Goal: Check status

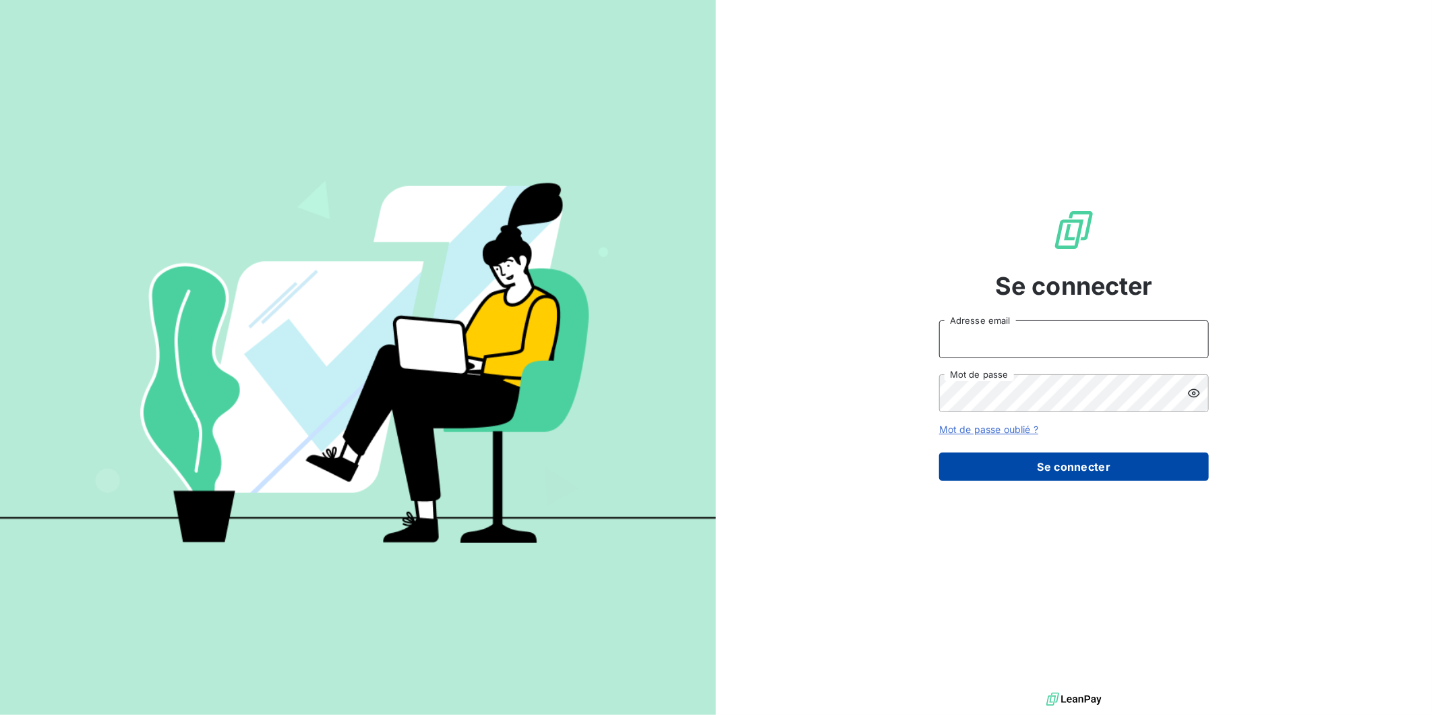
type input "[EMAIL_ADDRESS][DOMAIN_NAME]"
click at [1010, 467] on button "Se connecter" at bounding box center [1074, 466] width 270 height 28
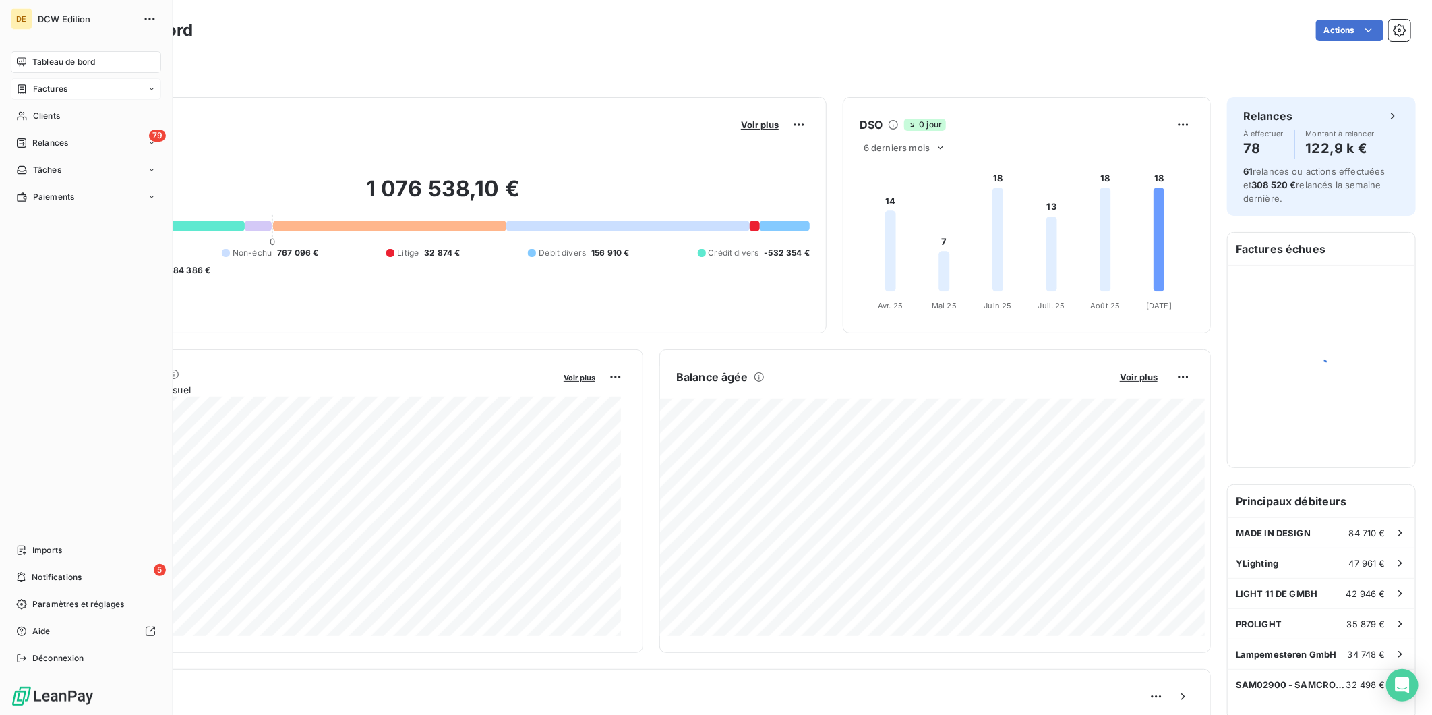
click at [41, 92] on span "Factures" at bounding box center [50, 89] width 34 height 12
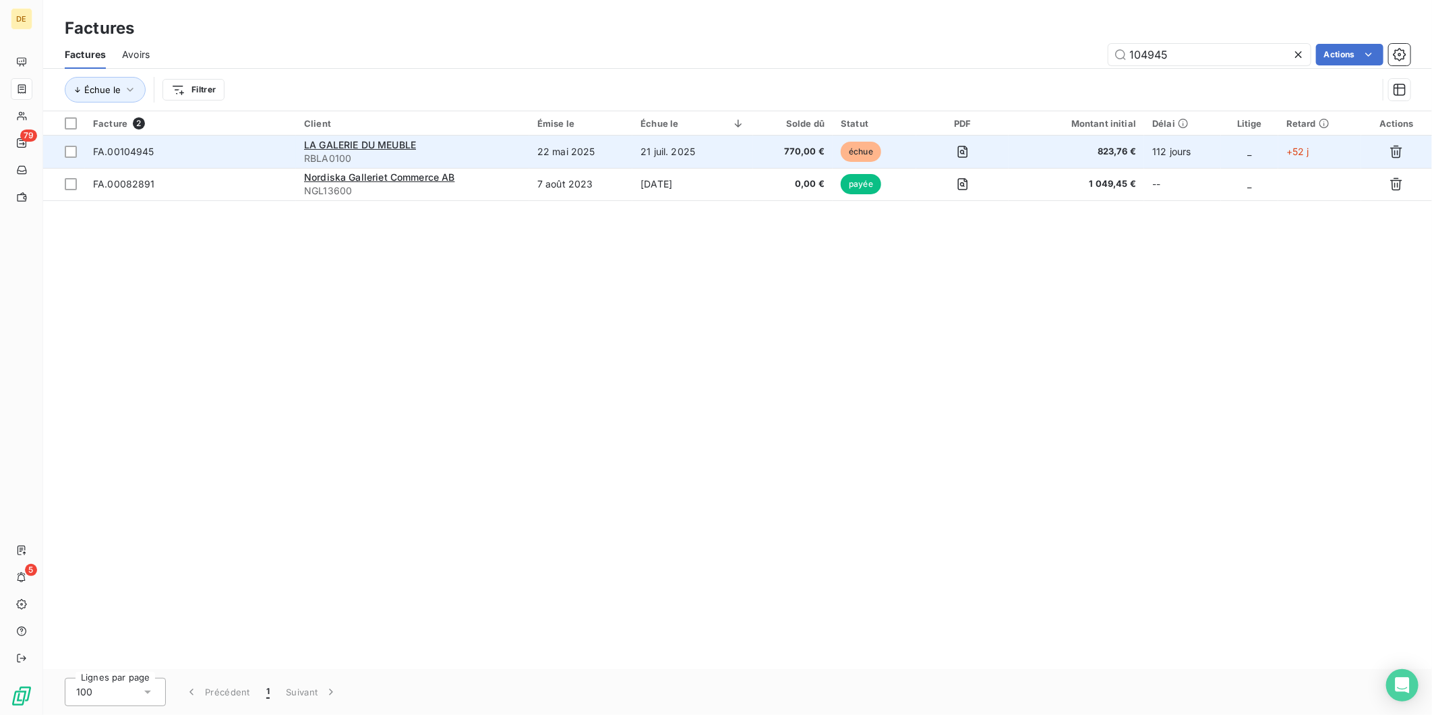
type input "104945"
click at [493, 155] on span "RBLA0100" at bounding box center [412, 158] width 217 height 13
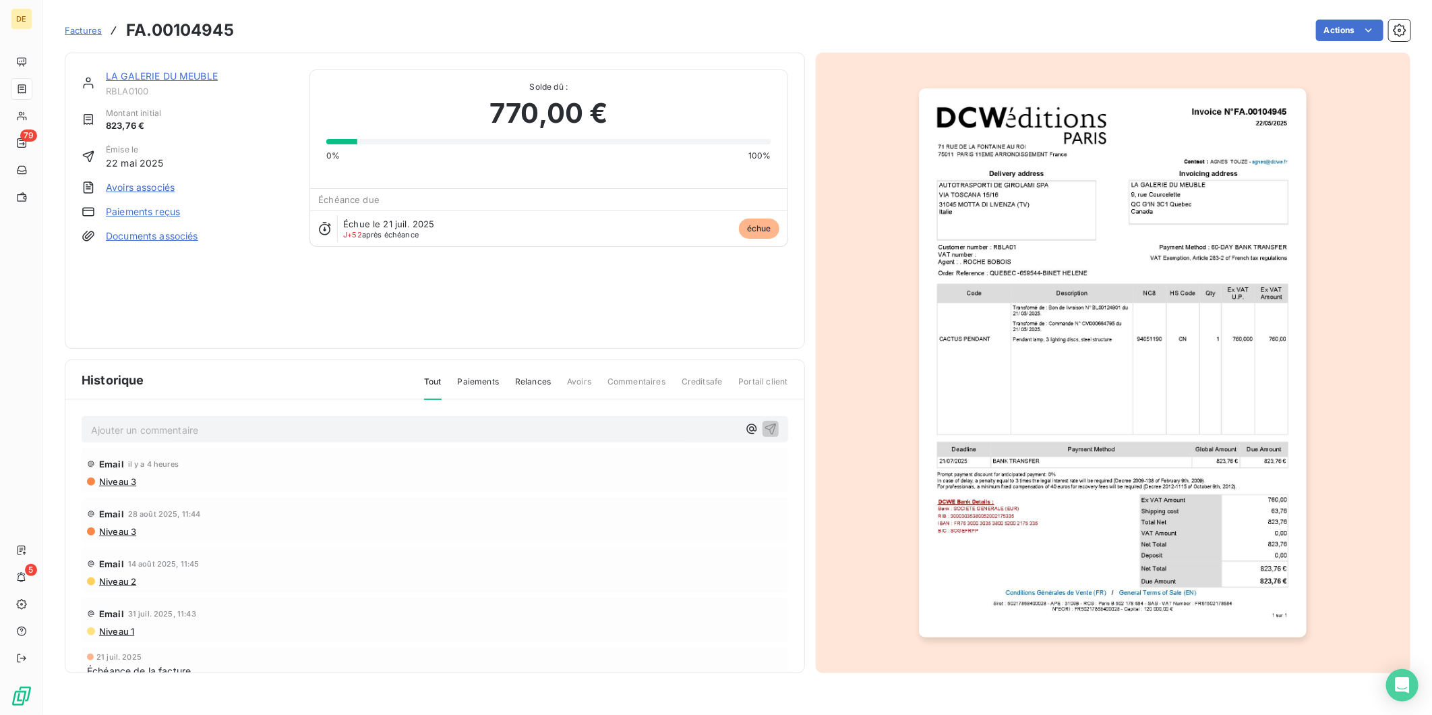
click at [205, 71] on link "LA GALERIE DU MEUBLE" at bounding box center [162, 75] width 112 height 11
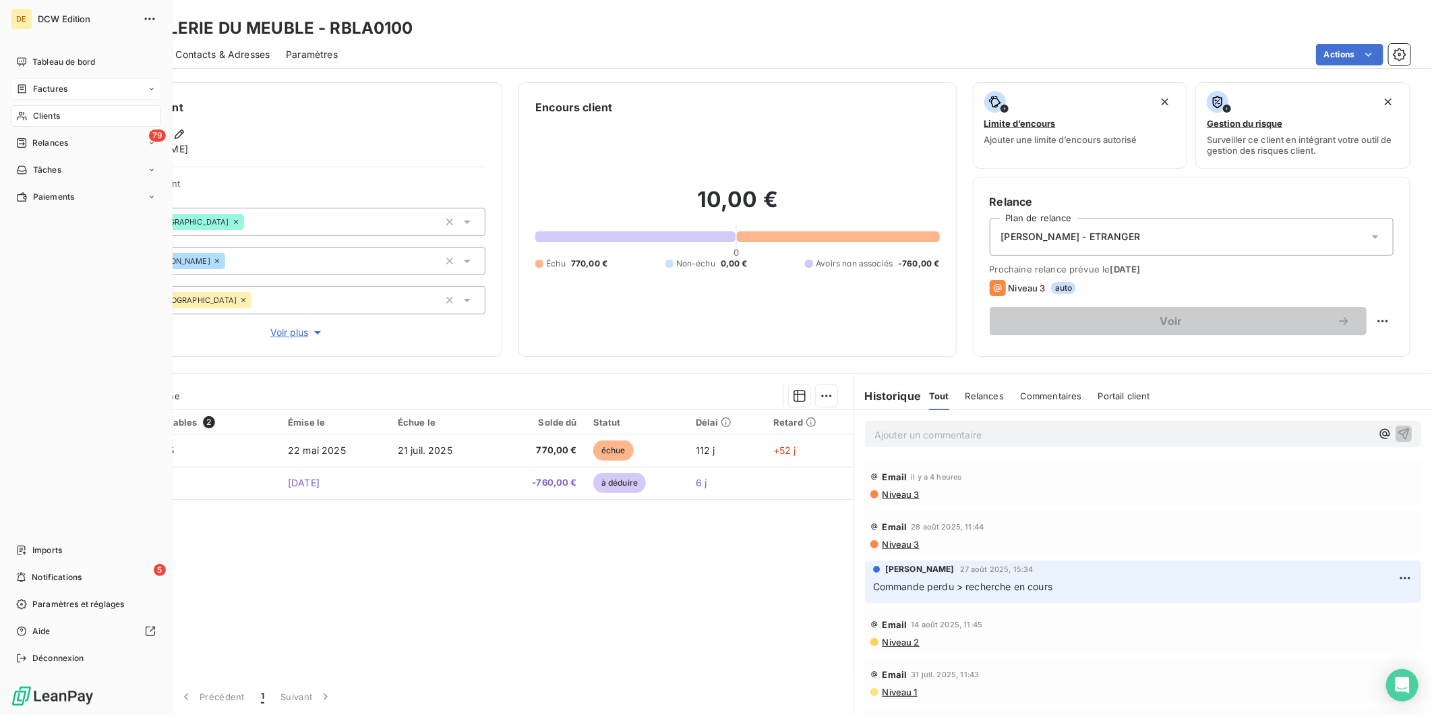
click at [48, 83] on span "Factures" at bounding box center [50, 89] width 34 height 12
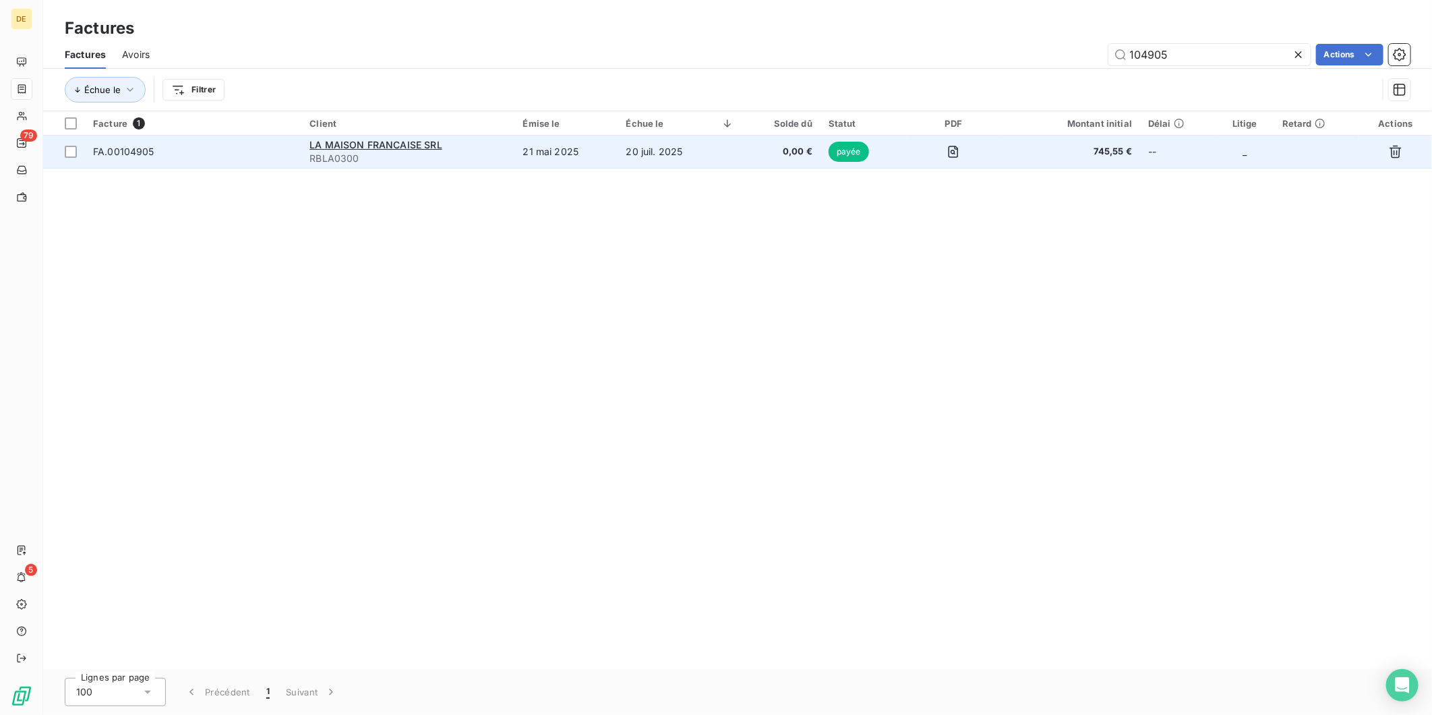
type input "104905"
click at [876, 150] on td "payée" at bounding box center [863, 152] width 86 height 32
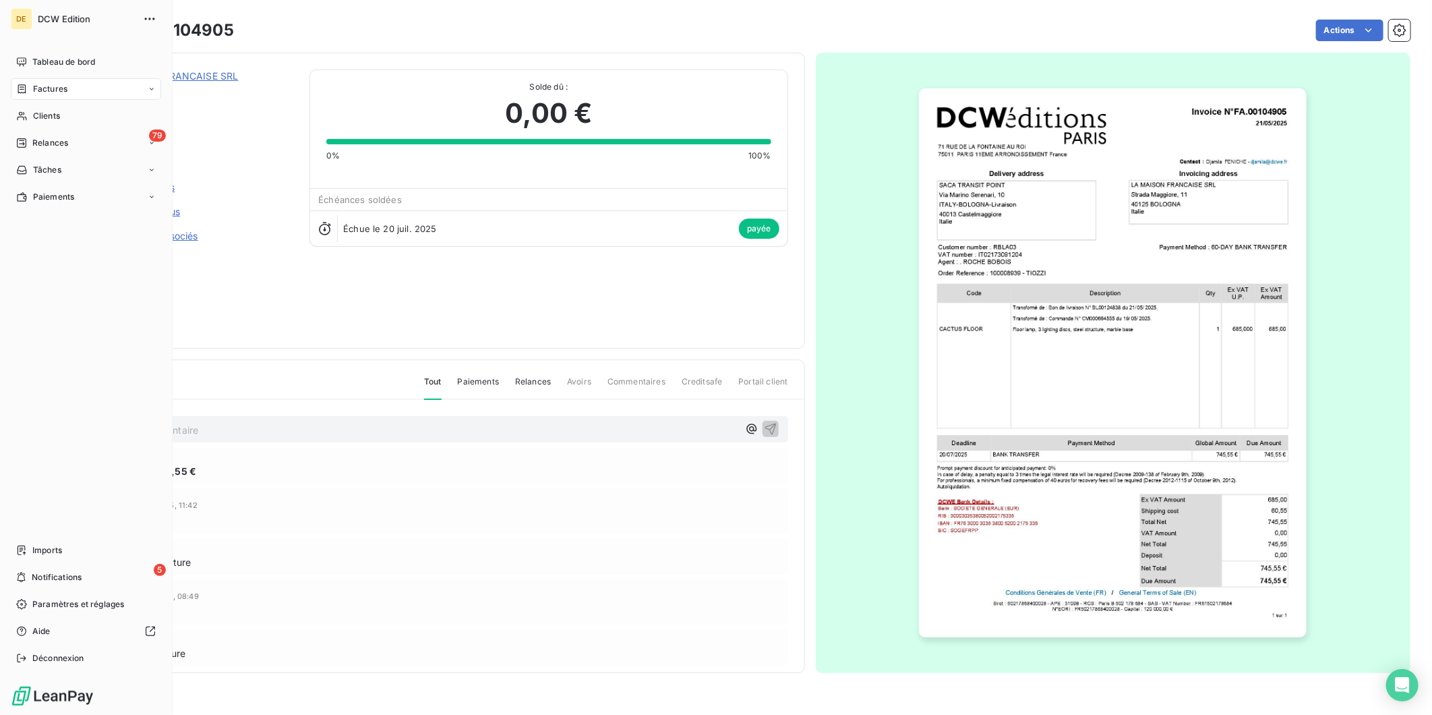
click at [32, 96] on div "Factures" at bounding box center [86, 89] width 150 height 22
click at [36, 92] on span "Factures" at bounding box center [50, 89] width 34 height 12
click at [28, 92] on div "Factures" at bounding box center [41, 89] width 51 height 12
click at [49, 110] on span "Factures" at bounding box center [49, 116] width 34 height 12
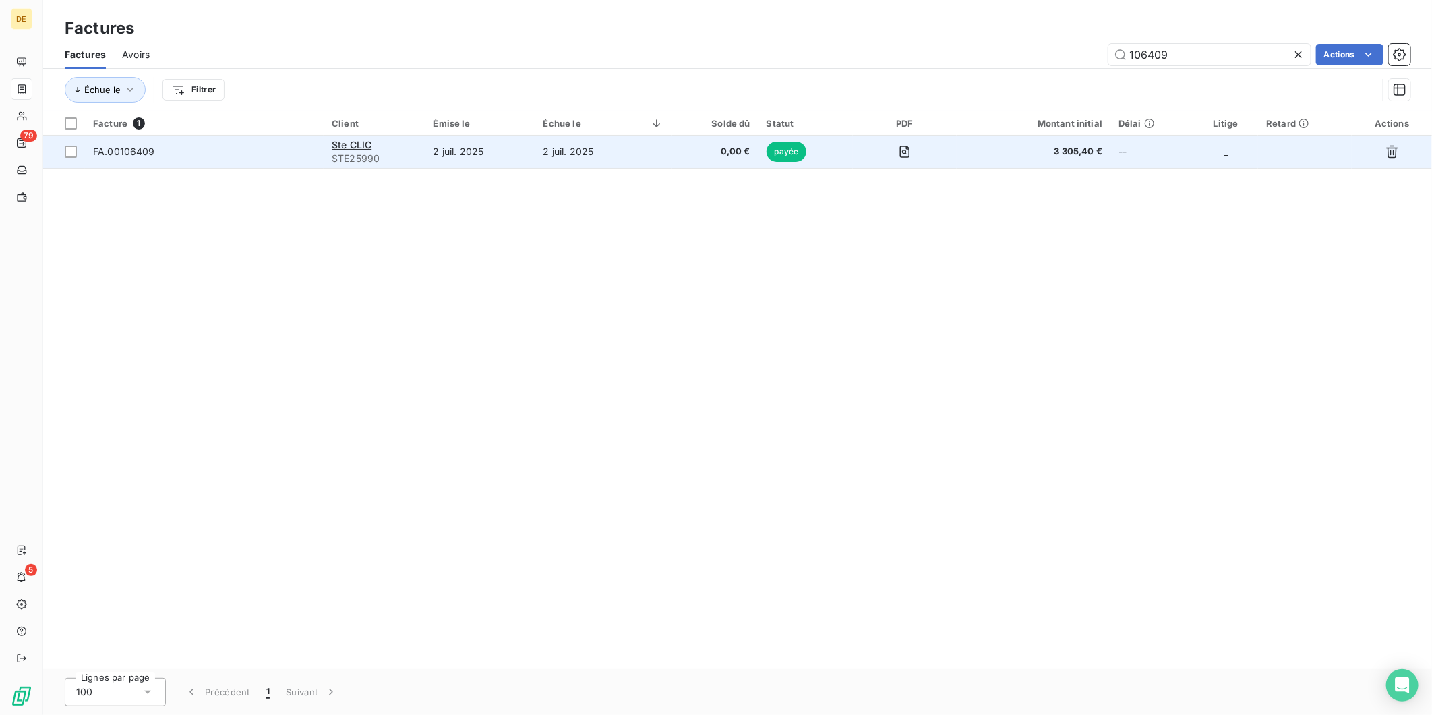
type input "106409"
click at [984, 153] on span "3 305,40 €" at bounding box center [1034, 151] width 138 height 13
